Goal: Find specific page/section: Find specific page/section

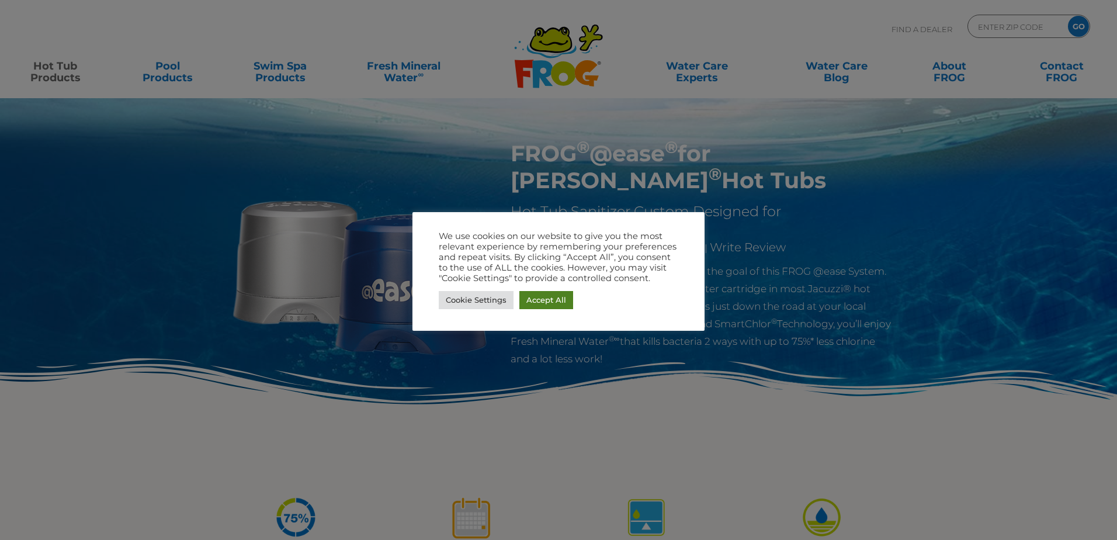
click at [529, 293] on link "Accept All" at bounding box center [546, 300] width 54 height 18
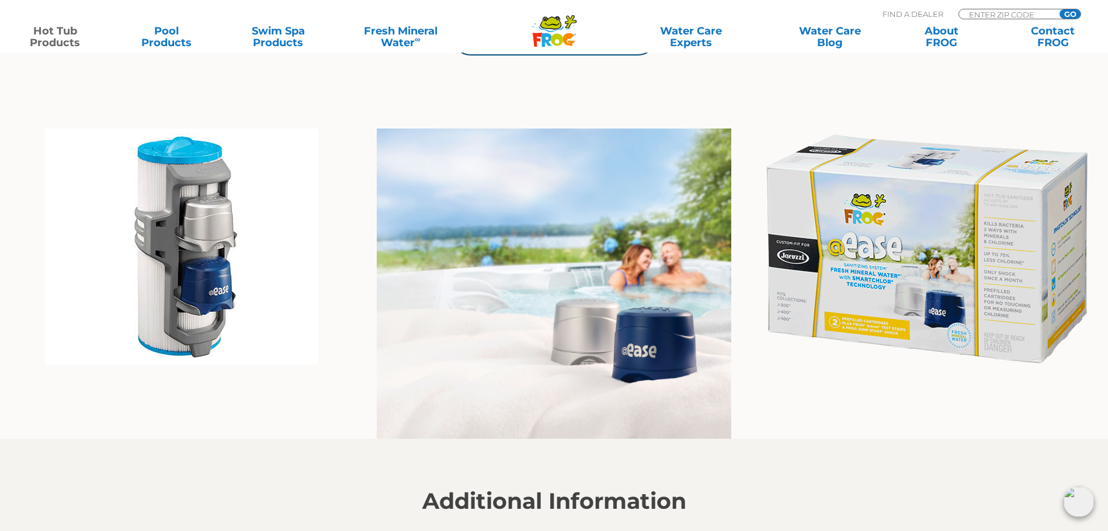
scroll to position [818, 0]
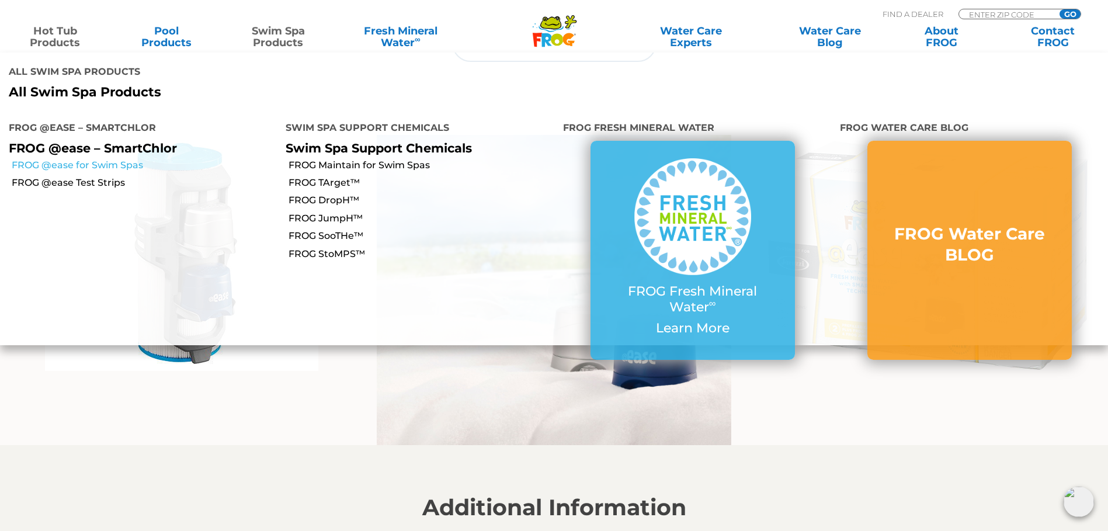
click at [107, 159] on link "FROG @ease for Swim Spas" at bounding box center [144, 165] width 265 height 13
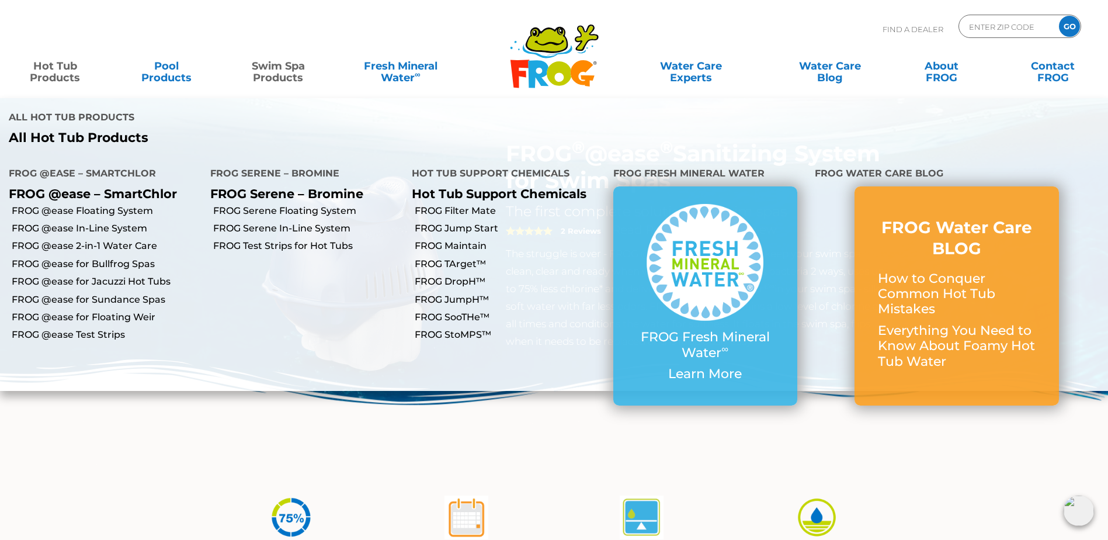
click at [44, 71] on link "Hot Tub Products" at bounding box center [55, 65] width 87 height 23
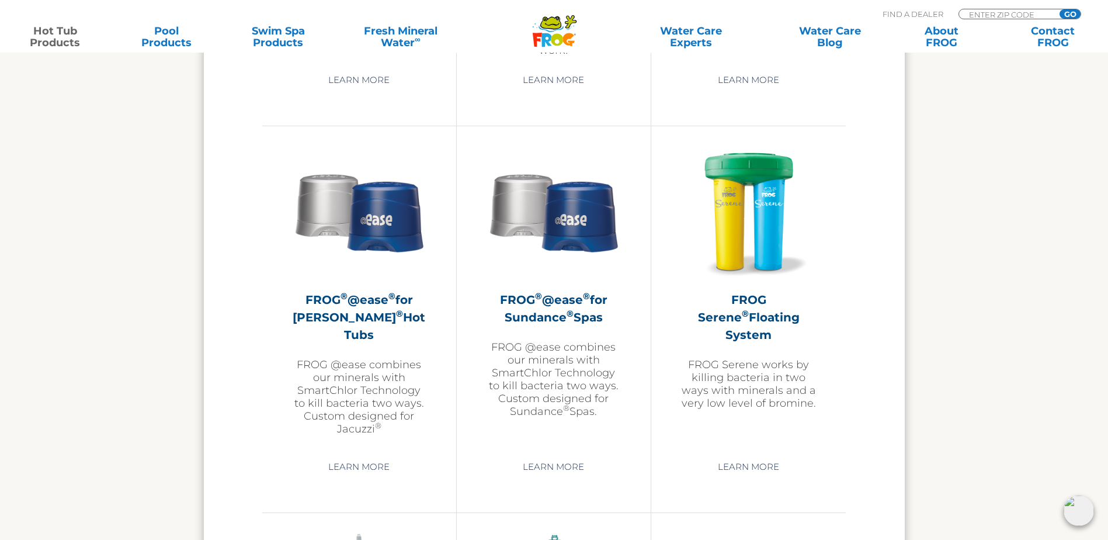
scroll to position [2044, 0]
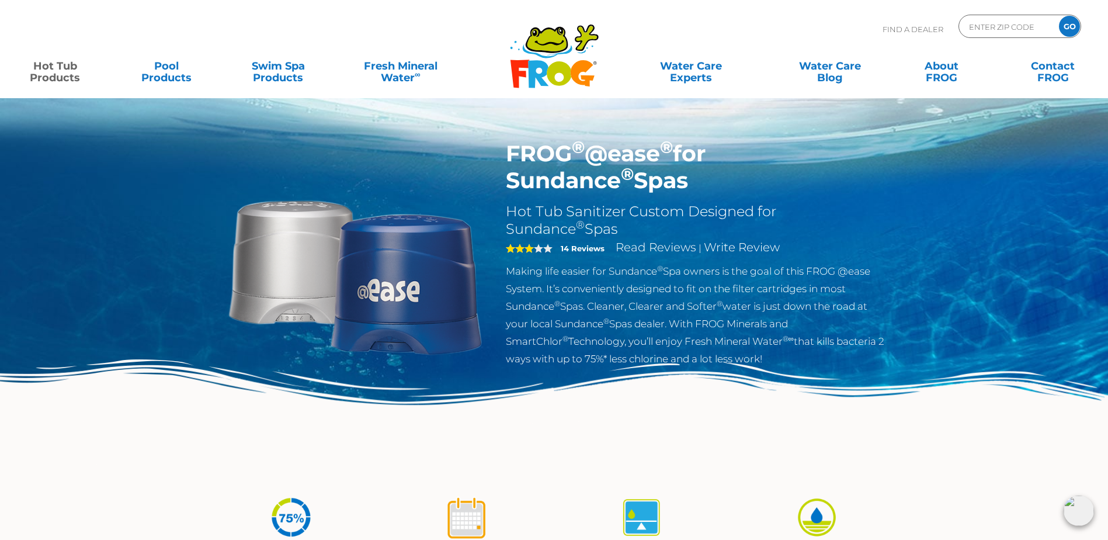
drag, startPoint x: 509, startPoint y: 154, endPoint x: 558, endPoint y: 182, distance: 56.5
click at [558, 182] on h1 "FROG ® @ease ® for Sundance ® Spas" at bounding box center [696, 167] width 381 height 54
click at [1016, 30] on input "Zip Code Form" at bounding box center [1007, 26] width 79 height 17
type input "14450"
click at [1072, 27] on input "GO" at bounding box center [1069, 26] width 21 height 21
